Goal: Information Seeking & Learning: Learn about a topic

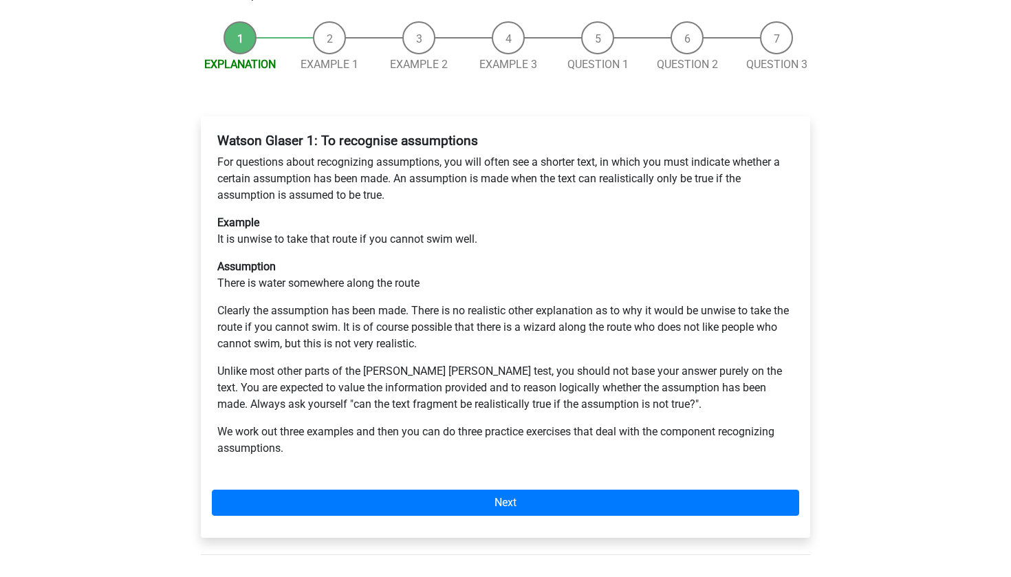
scroll to position [174, 0]
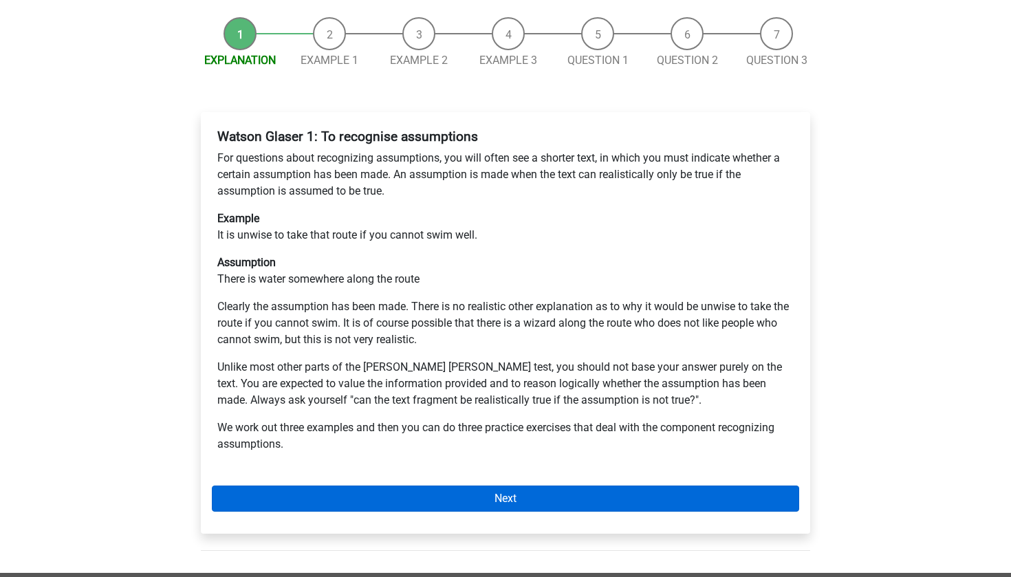
click at [372, 485] on link "Next" at bounding box center [505, 498] width 587 height 26
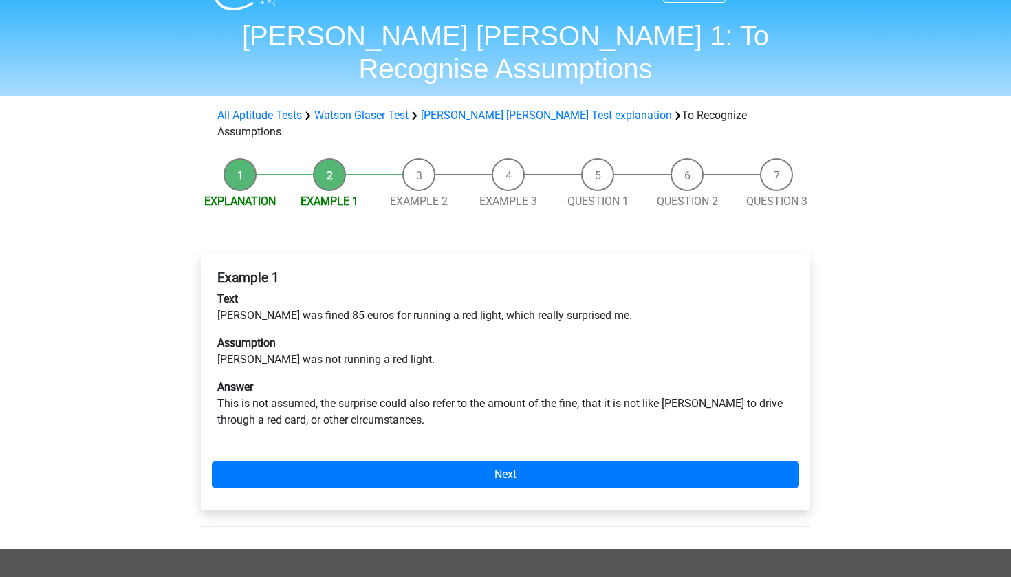
scroll to position [48, 0]
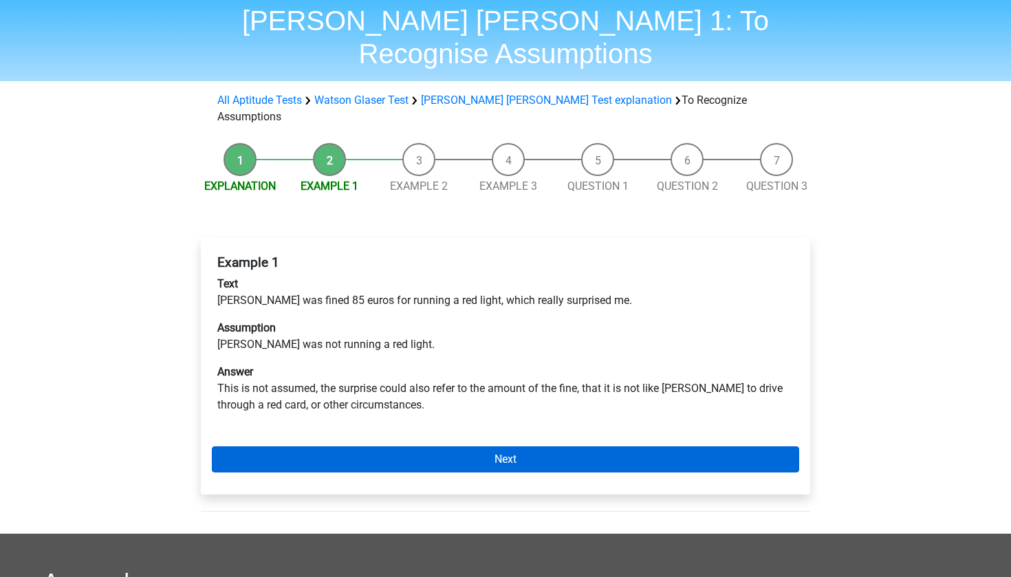
click at [398, 446] on link "Next" at bounding box center [505, 459] width 587 height 26
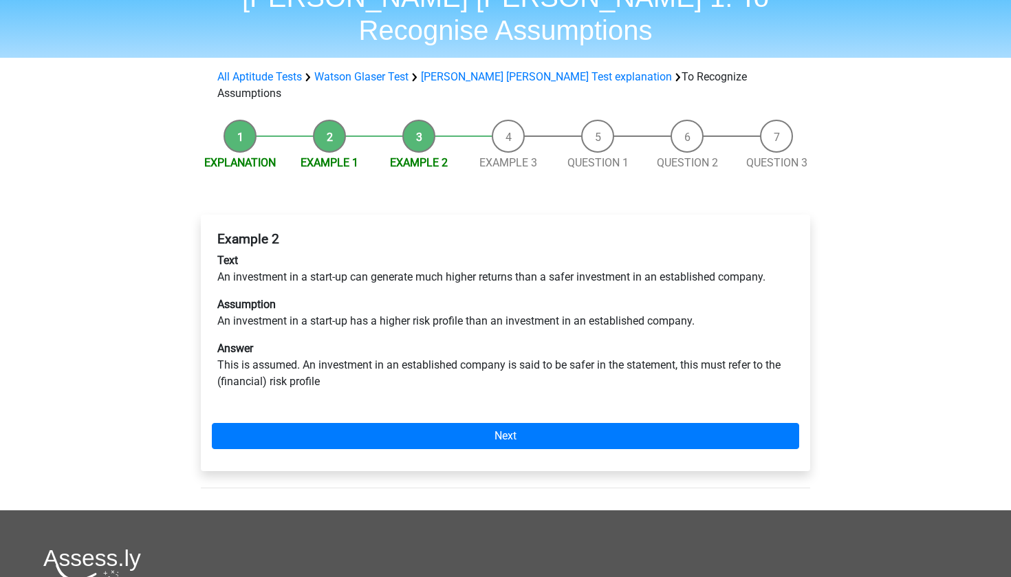
scroll to position [72, 0]
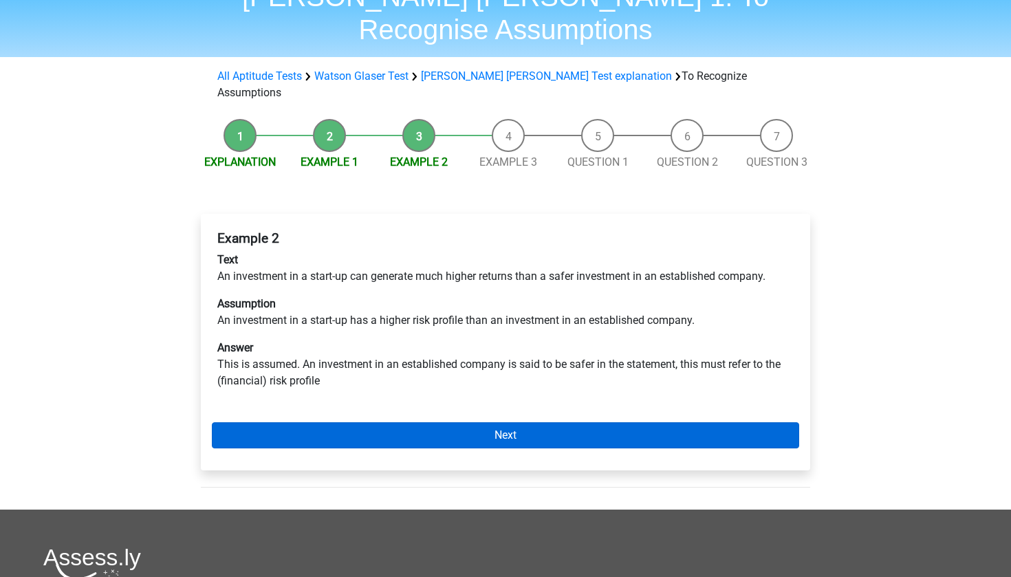
click at [409, 422] on link "Next" at bounding box center [505, 435] width 587 height 26
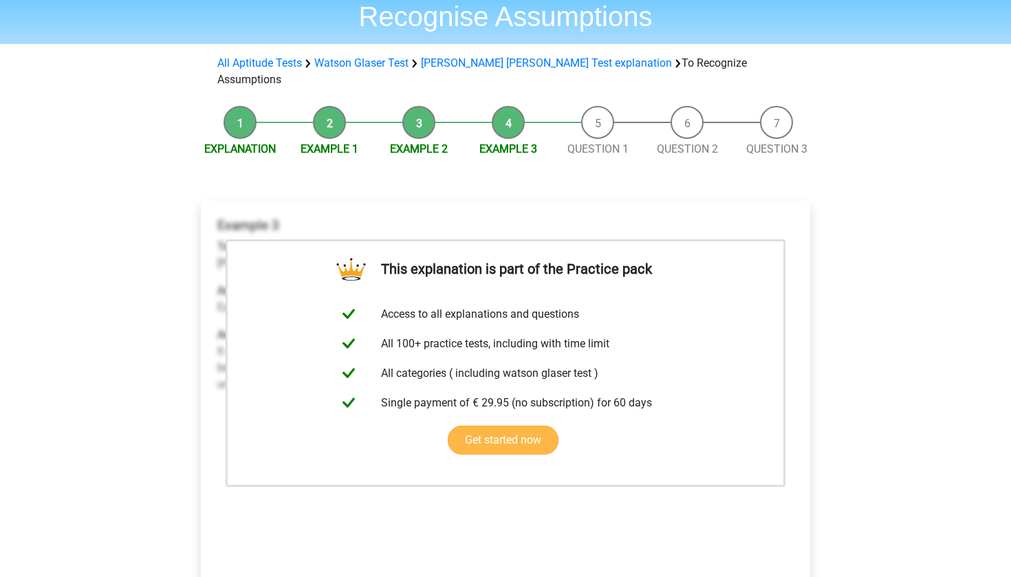
scroll to position [82, 0]
